Goal: Task Accomplishment & Management: Use online tool/utility

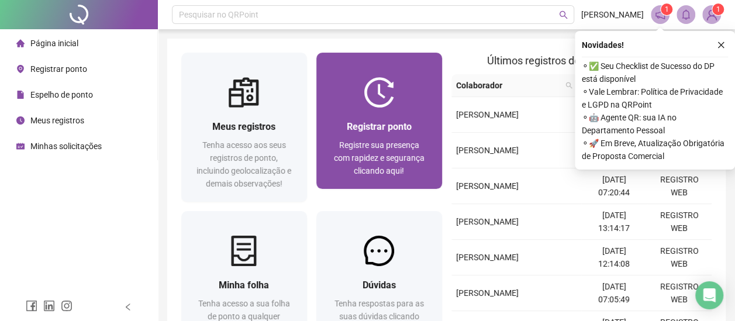
click at [332, 129] on div "Registrar ponto" at bounding box center [379, 126] width 98 height 15
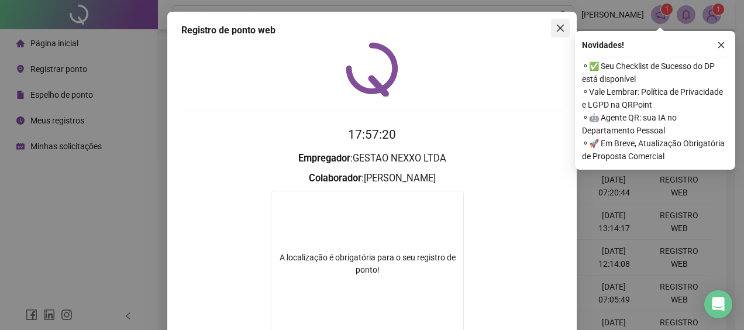
click at [554, 22] on button "Close" at bounding box center [560, 28] width 19 height 19
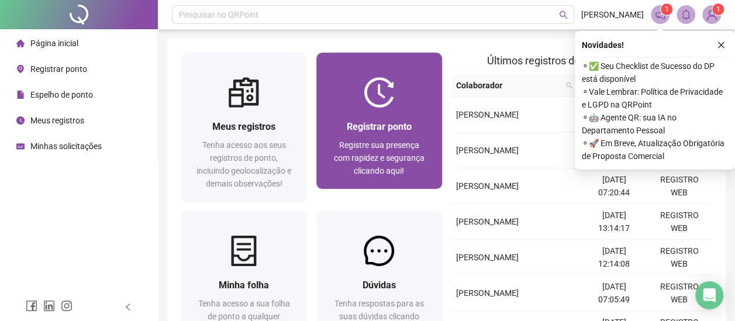
click at [341, 117] on div "Registrar ponto Registre sua presença com rapidez e segurança clicando aqui!" at bounding box center [379, 148] width 126 height 81
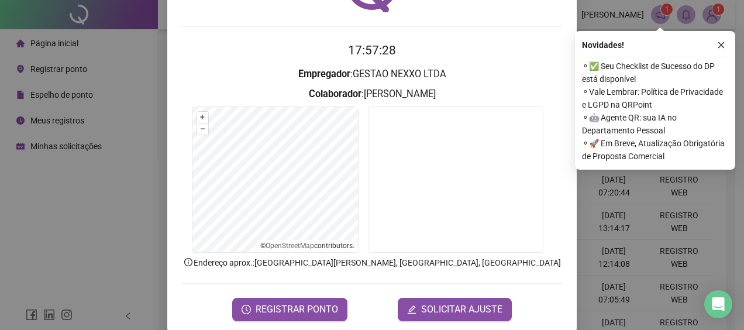
scroll to position [100, 0]
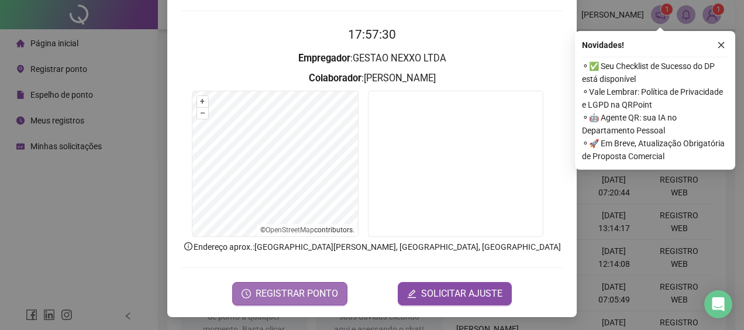
click at [256, 290] on span "REGISTRAR PONTO" at bounding box center [297, 294] width 82 height 14
